Goal: Find specific page/section

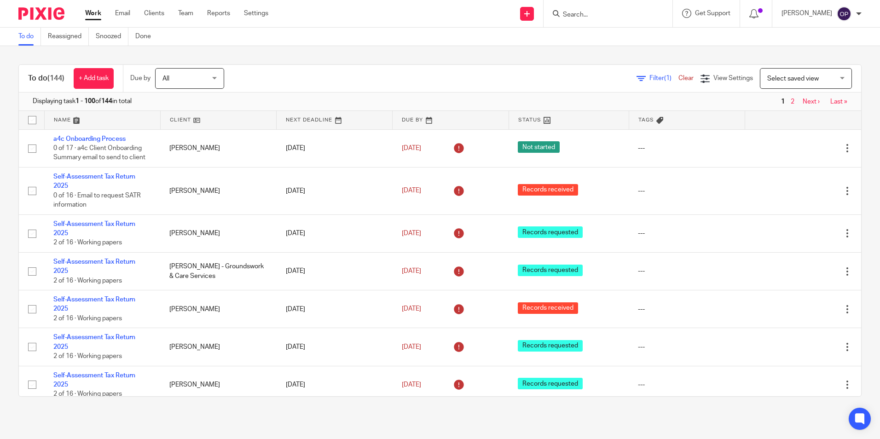
click at [582, 20] on div at bounding box center [608, 13] width 129 height 27
click at [585, 12] on input "Search" at bounding box center [603, 15] width 83 height 8
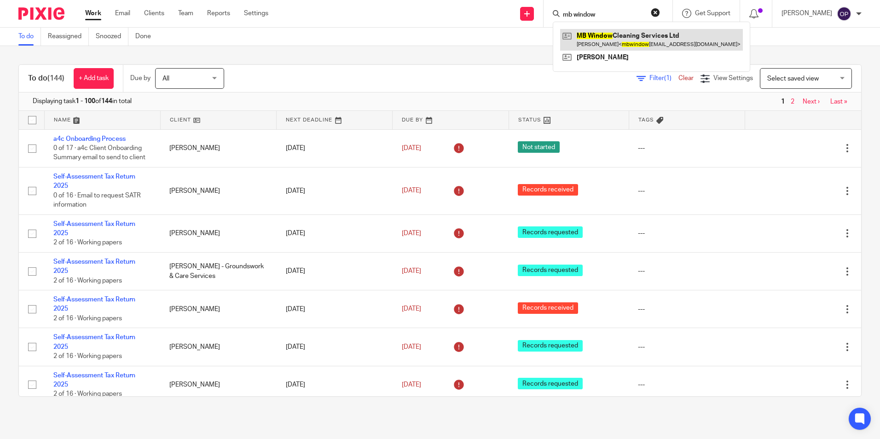
type input "mb window"
click at [612, 41] on link at bounding box center [651, 39] width 183 height 21
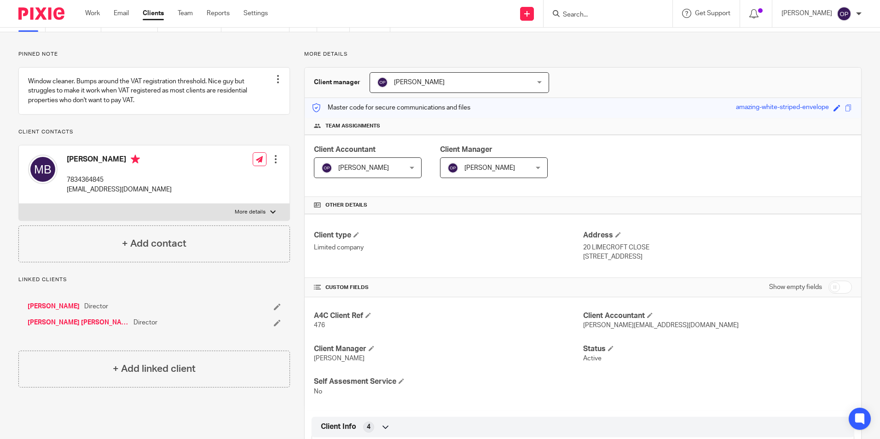
scroll to position [138, 0]
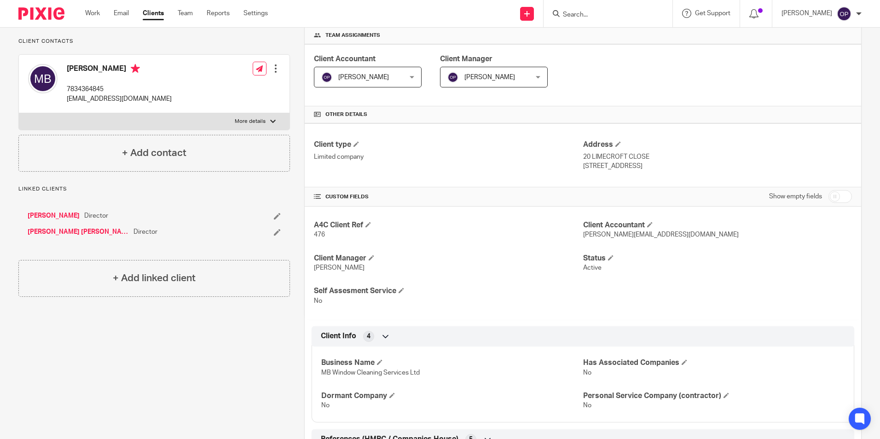
click at [602, 12] on input "Search" at bounding box center [603, 15] width 83 height 8
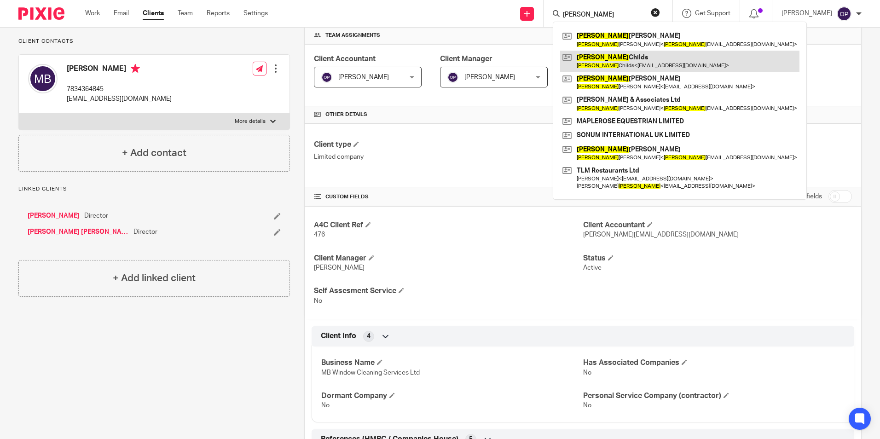
type input "[PERSON_NAME]"
click at [616, 61] on link at bounding box center [679, 61] width 239 height 21
